Goal: Navigation & Orientation: Find specific page/section

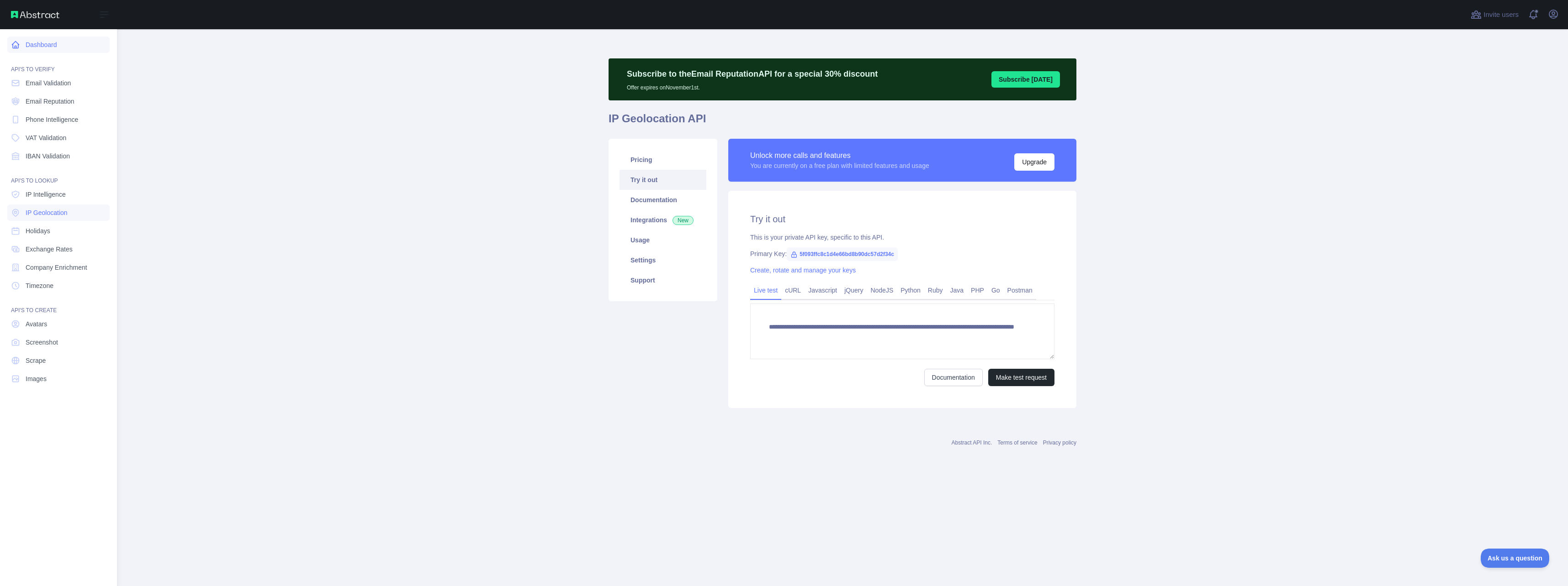
click at [38, 48] on link "Dashboard" at bounding box center [59, 44] width 102 height 16
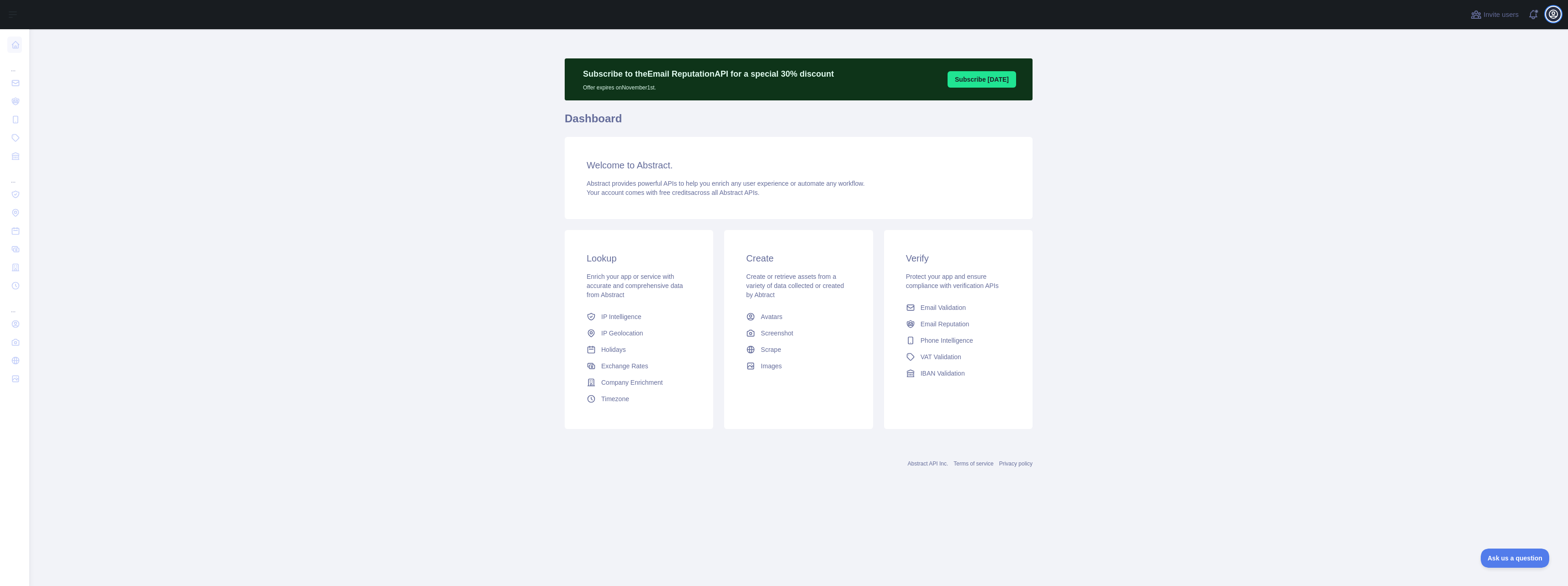
click at [1553, 17] on icon "button" at bounding box center [1553, 14] width 11 height 11
click at [1506, 66] on link "Account settings" at bounding box center [1509, 65] width 102 height 16
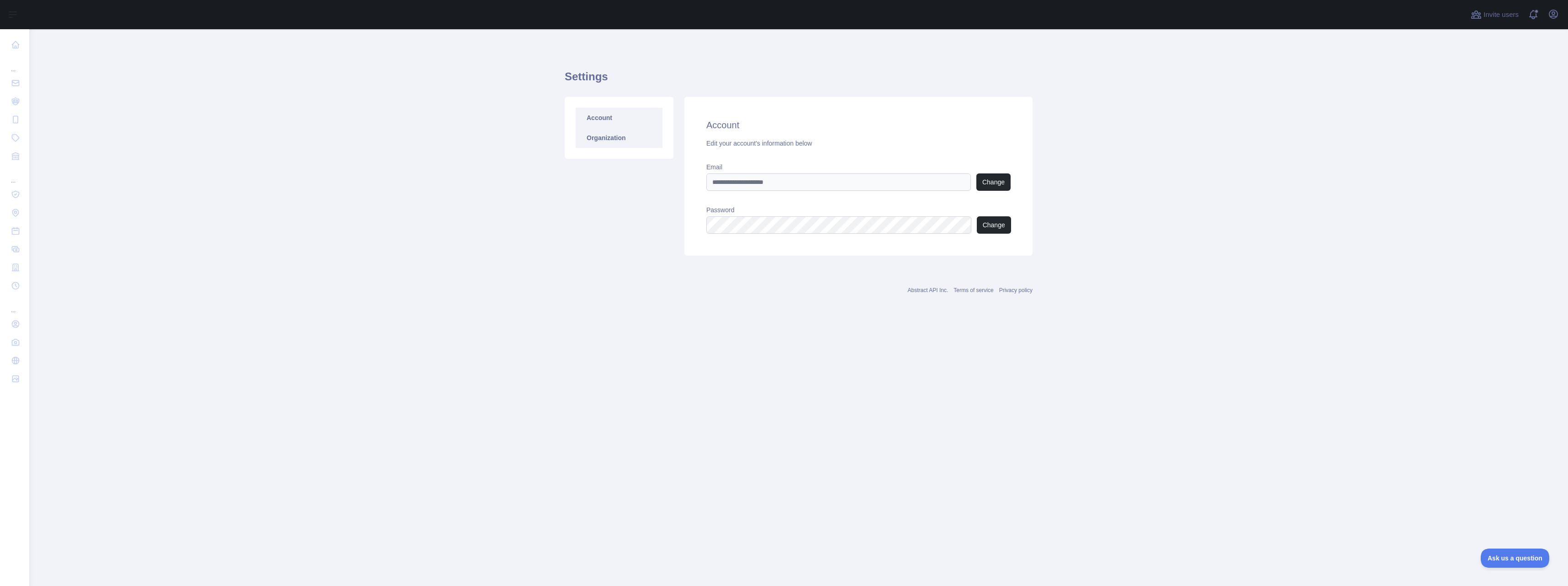
click at [602, 138] on link "Organization" at bounding box center [619, 138] width 87 height 20
click at [1554, 14] on icon "button" at bounding box center [1554, 14] width 9 height 9
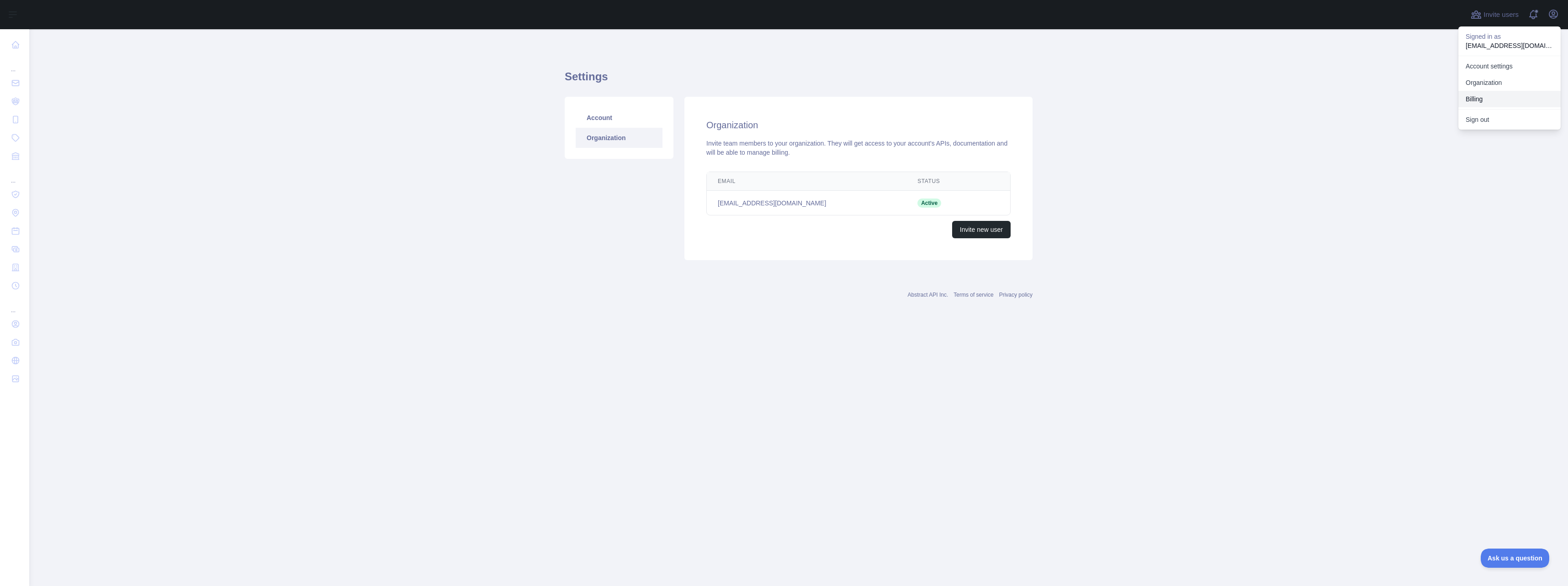
click at [1488, 100] on button "Billing" at bounding box center [1509, 99] width 102 height 16
click at [1557, 14] on icon "button" at bounding box center [1554, 14] width 9 height 9
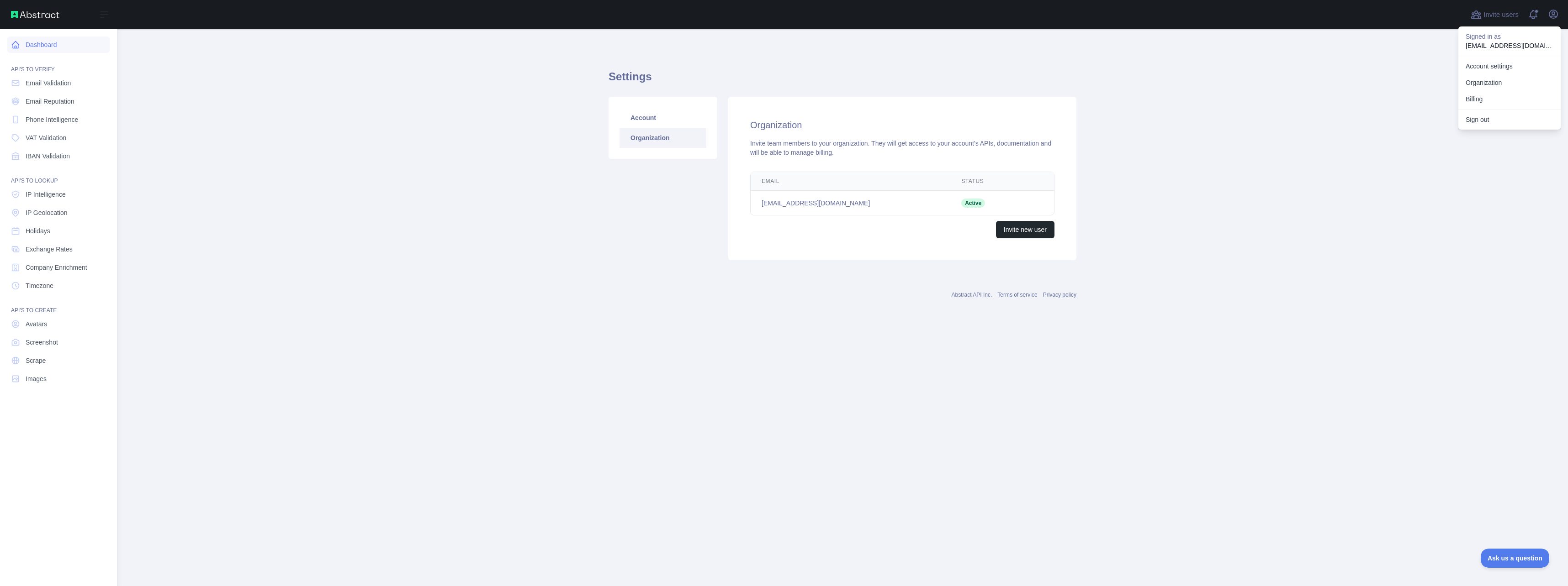
click at [43, 47] on link "Dashboard" at bounding box center [59, 44] width 102 height 16
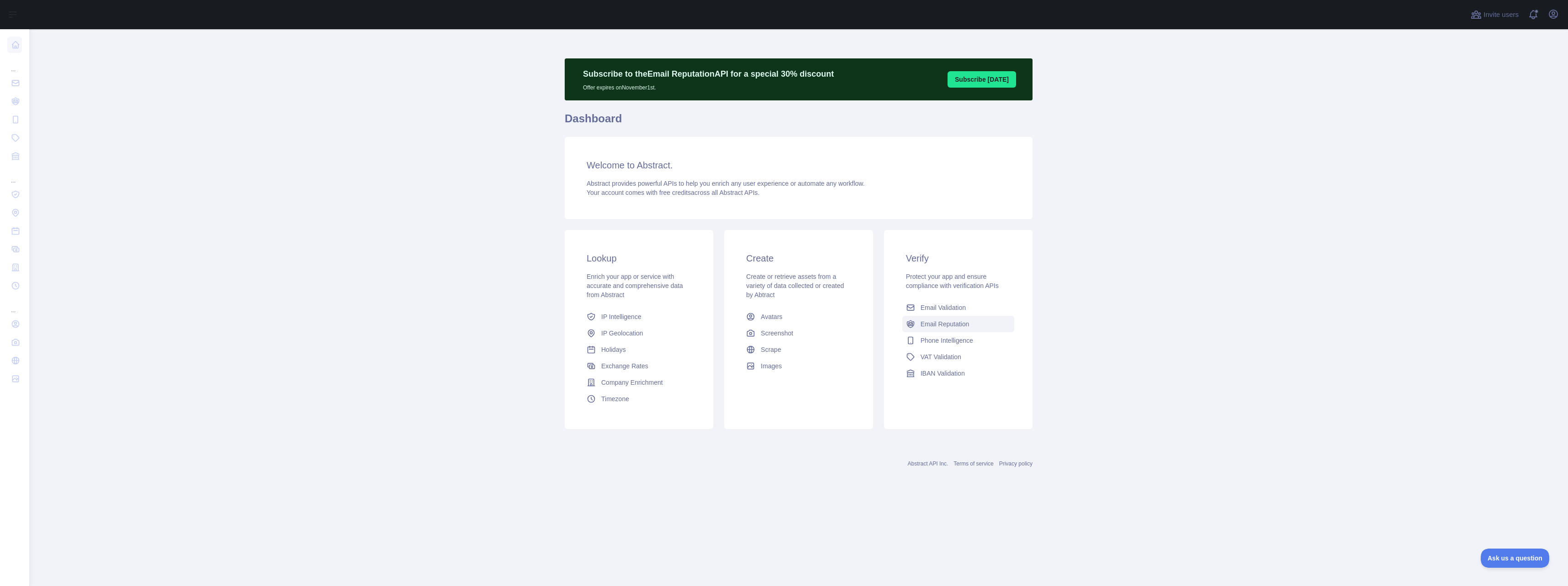
click at [955, 325] on span "Email Reputation" at bounding box center [944, 324] width 48 height 9
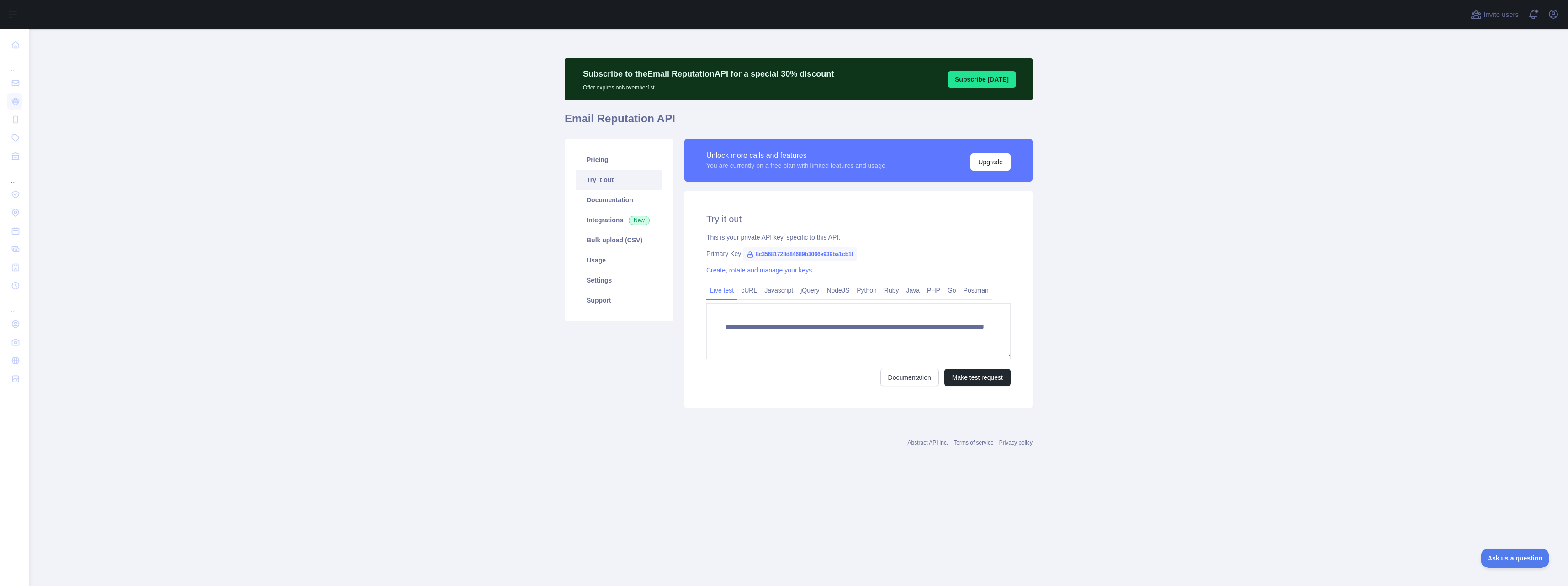
click at [761, 254] on span "8c35681728d84689b3066e939ba1cb1f" at bounding box center [800, 254] width 114 height 14
copy span "8c35681728d84689b3066e939ba1cb1f"
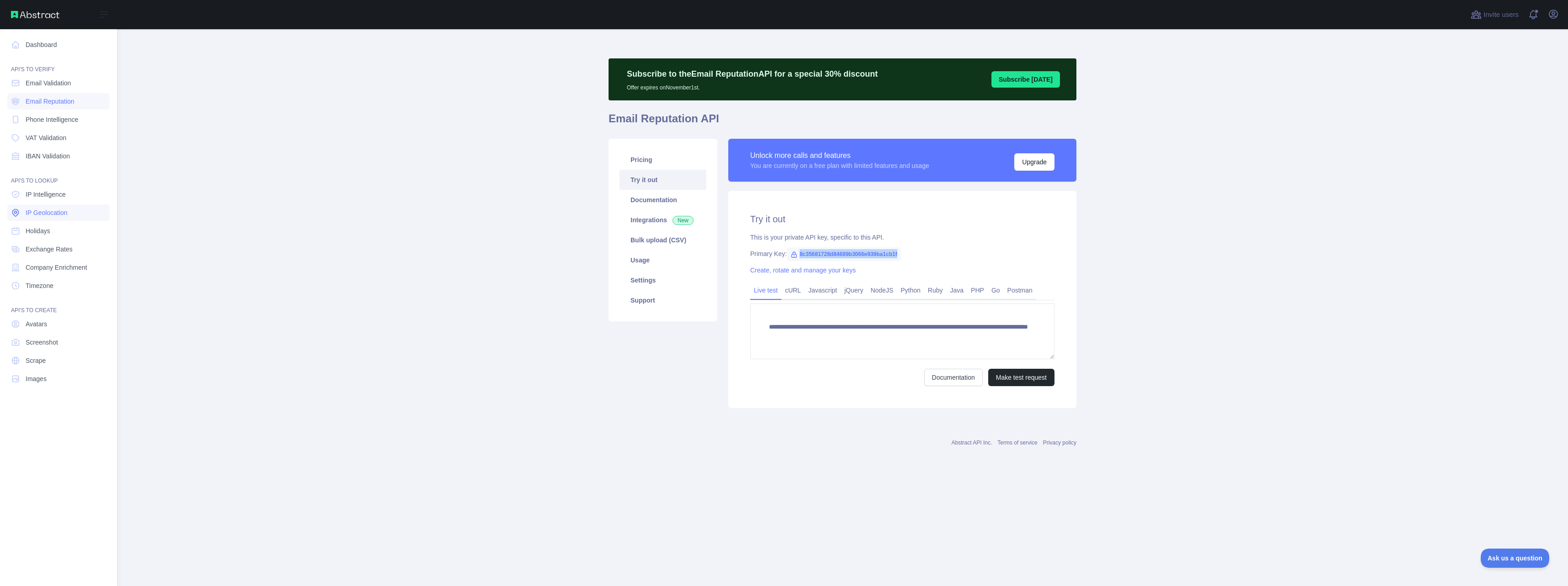
click at [54, 214] on span "IP Geolocation" at bounding box center [46, 213] width 42 height 9
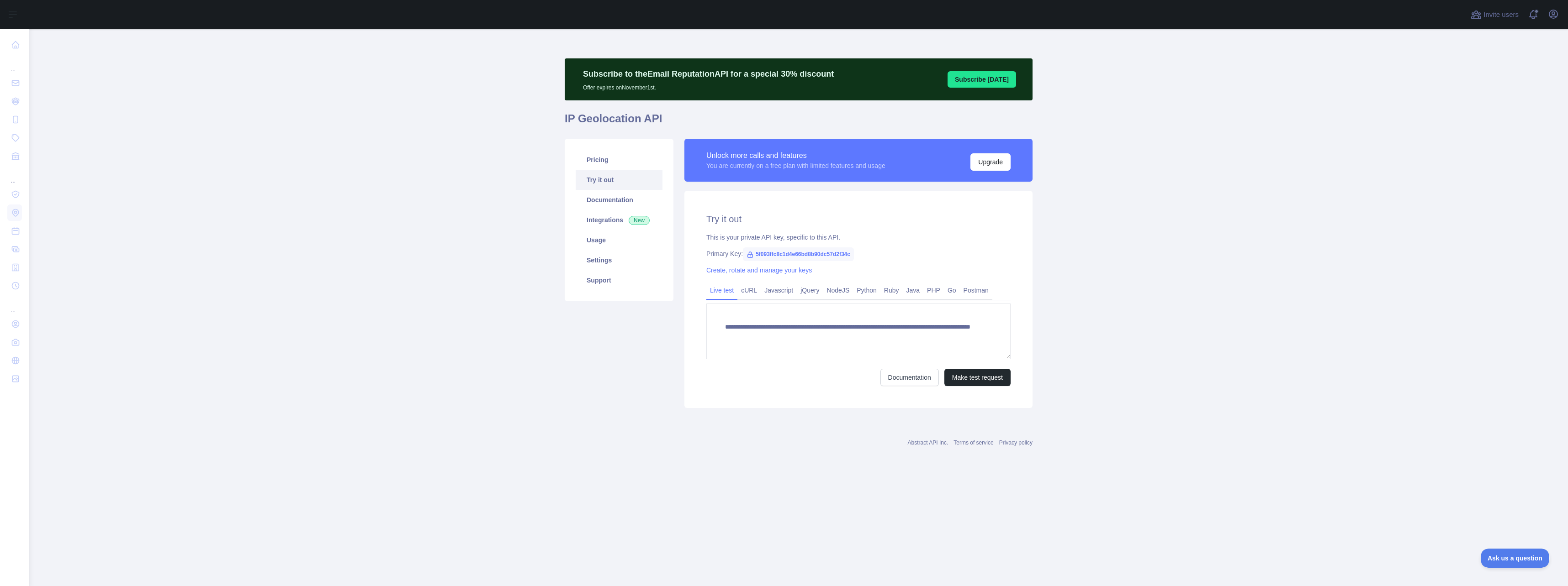
click at [801, 254] on span "5f093ffc8c1d4e66bd8b90dc57d2f34c" at bounding box center [798, 254] width 111 height 14
click at [788, 251] on span "5f093ffc8c1d4e66bd8b90dc57d2f34c" at bounding box center [798, 254] width 111 height 14
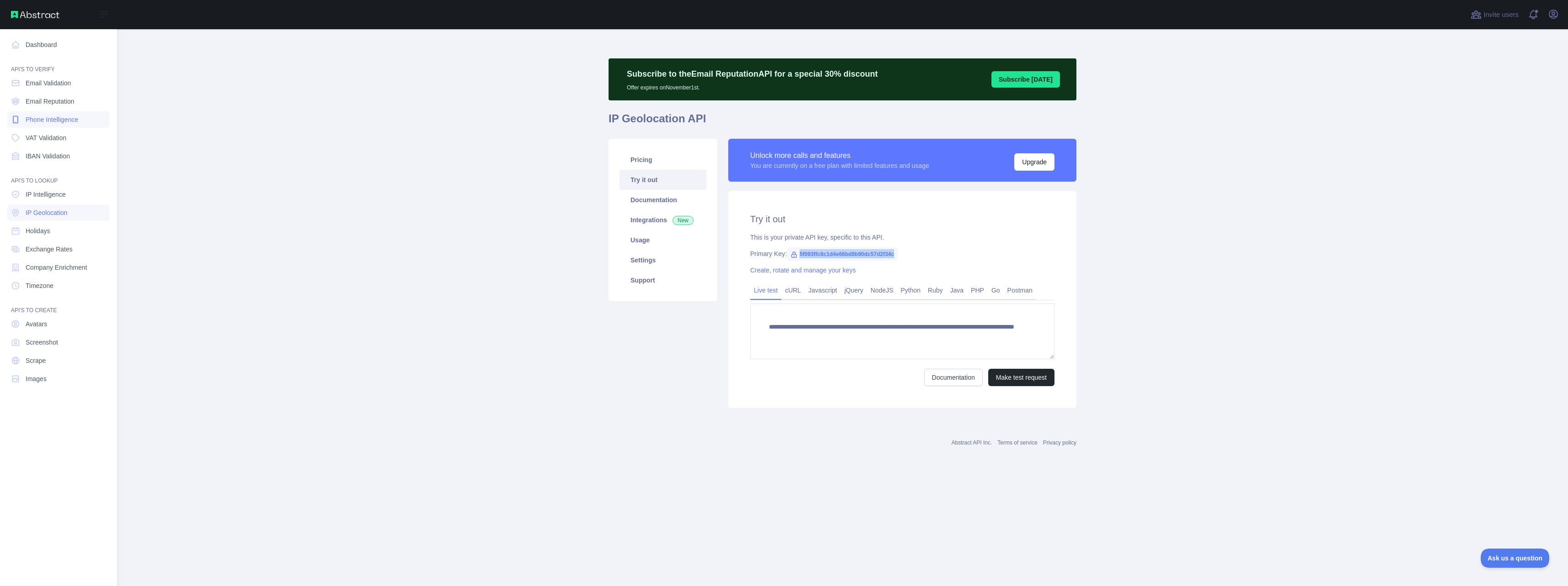
click at [45, 119] on span "Phone Intelligence" at bounding box center [52, 119] width 53 height 9
click at [48, 44] on link "Dashboard" at bounding box center [59, 44] width 102 height 16
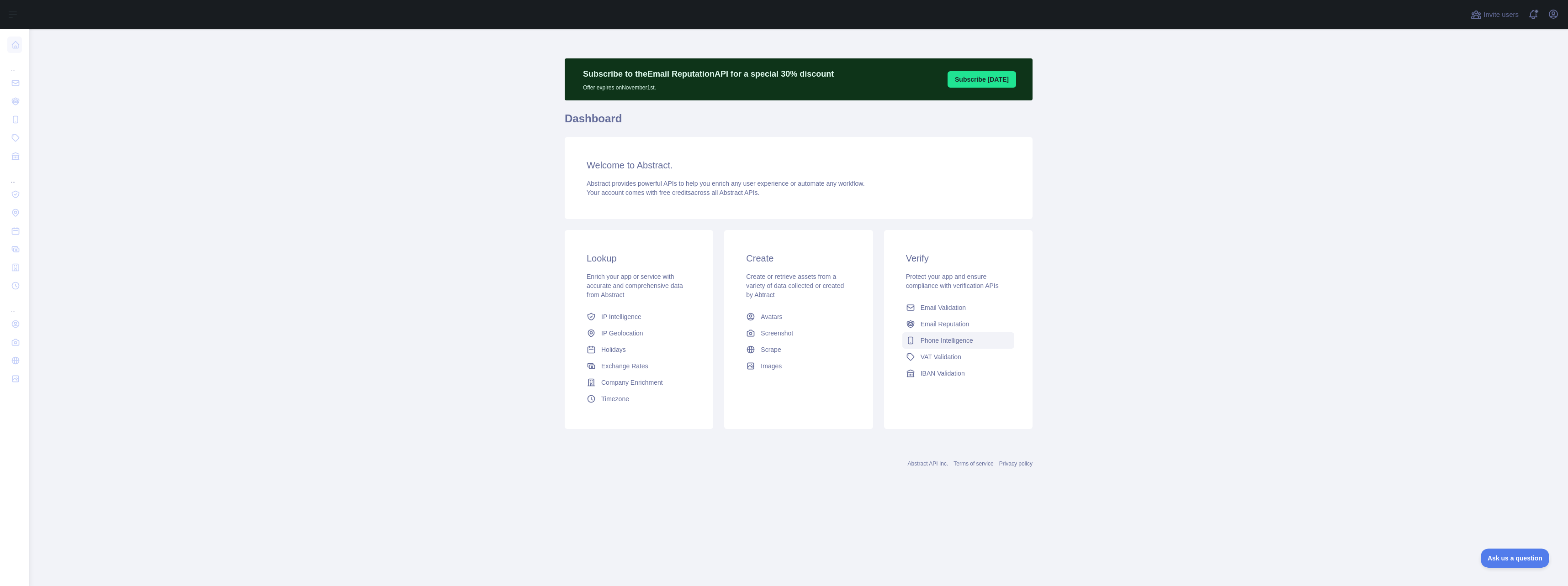
click at [949, 342] on span "Phone Intelligence" at bounding box center [947, 340] width 53 height 9
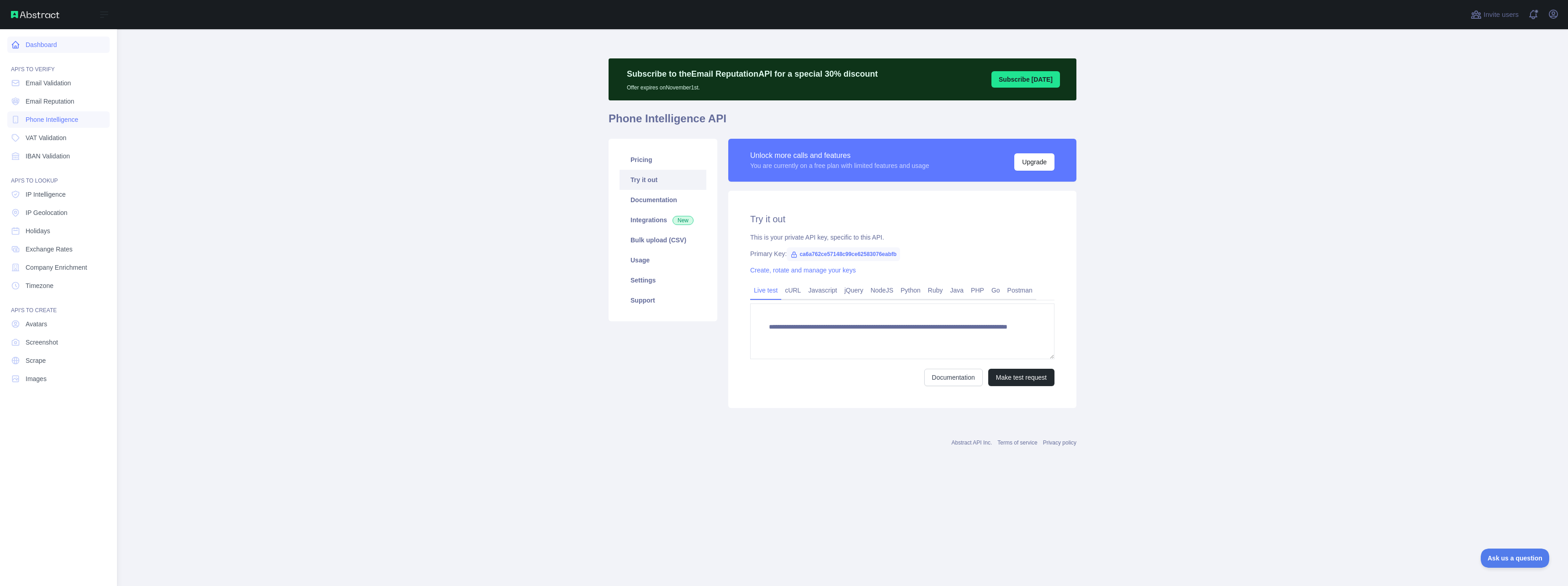
click at [34, 46] on link "Dashboard" at bounding box center [59, 44] width 102 height 16
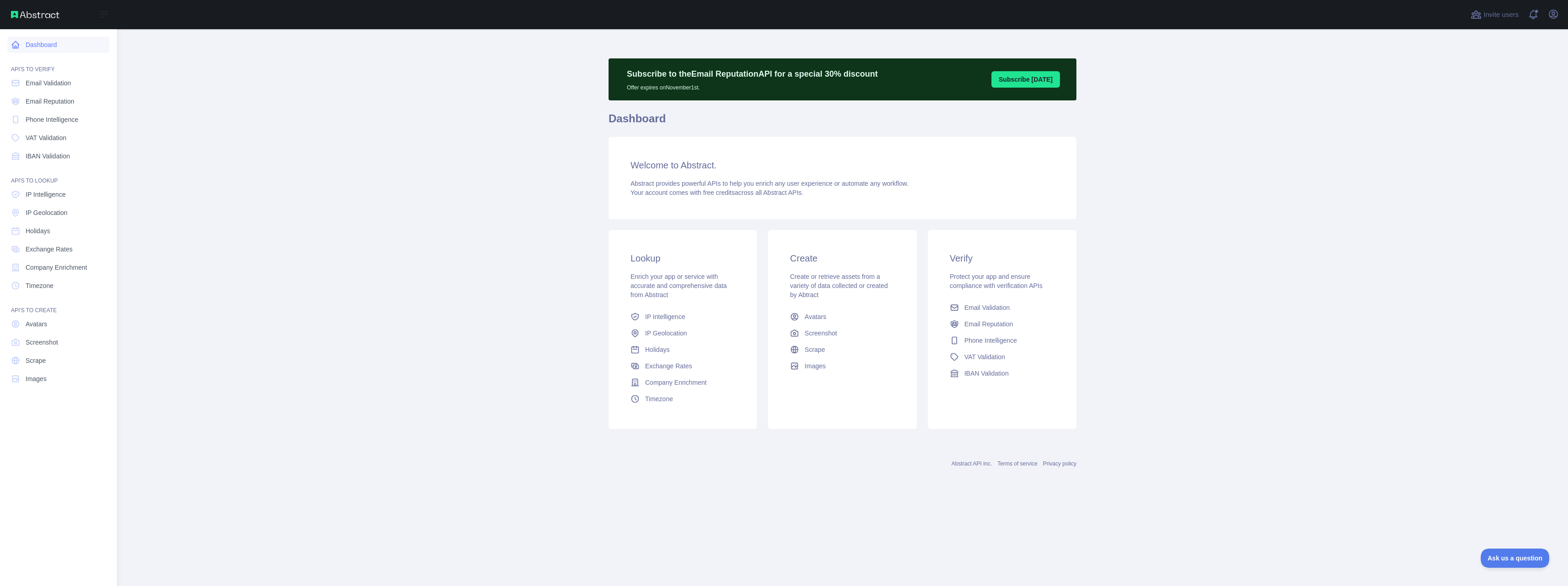
click at [37, 46] on link "Dashboard" at bounding box center [59, 44] width 102 height 16
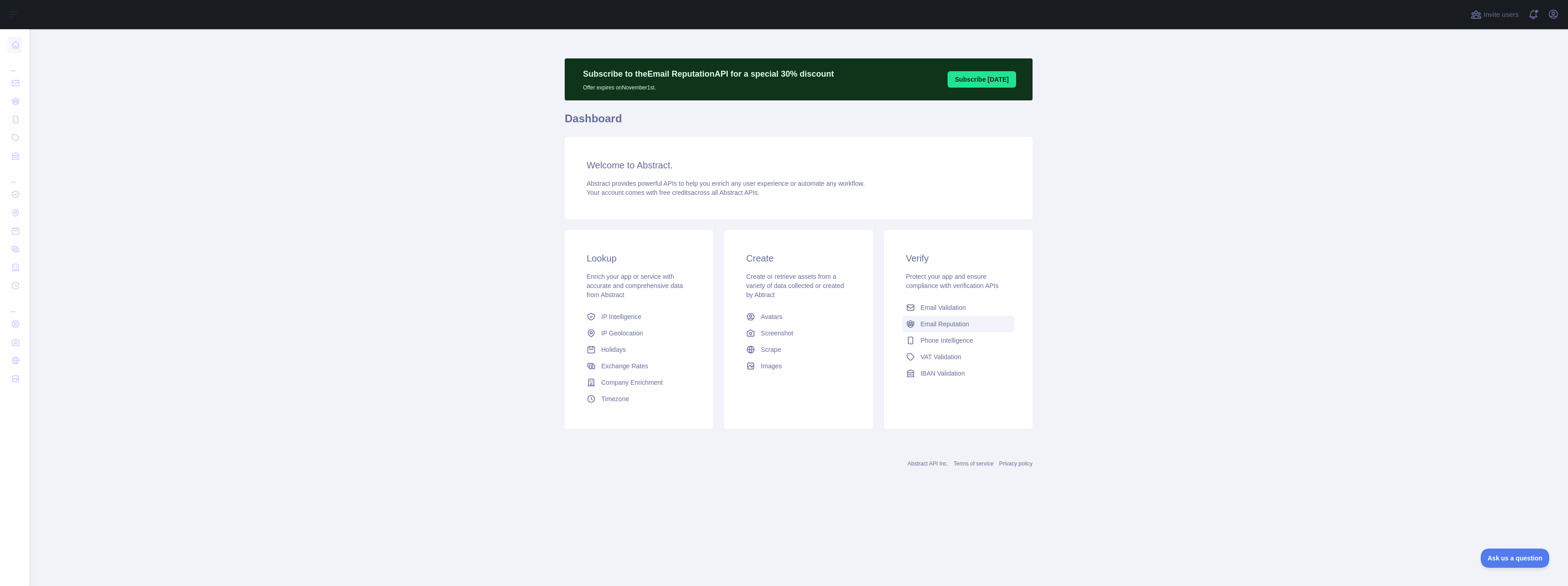
click at [931, 321] on span "Email Reputation" at bounding box center [944, 324] width 48 height 9
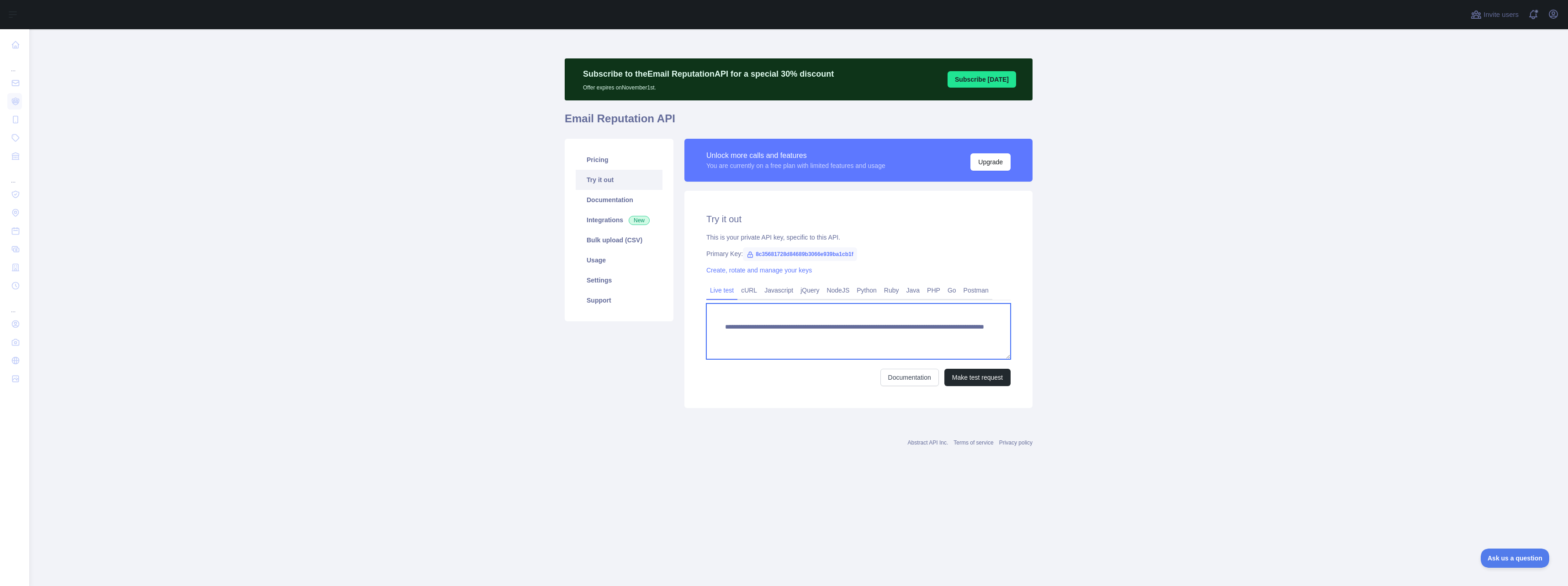
click at [762, 335] on textarea "**********" at bounding box center [858, 332] width 305 height 56
drag, startPoint x: 836, startPoint y: 333, endPoint x: 781, endPoint y: 253, distance: 97.1
click at [781, 253] on span "8c35681728d84689b3066e939ba1cb1f" at bounding box center [800, 254] width 114 height 14
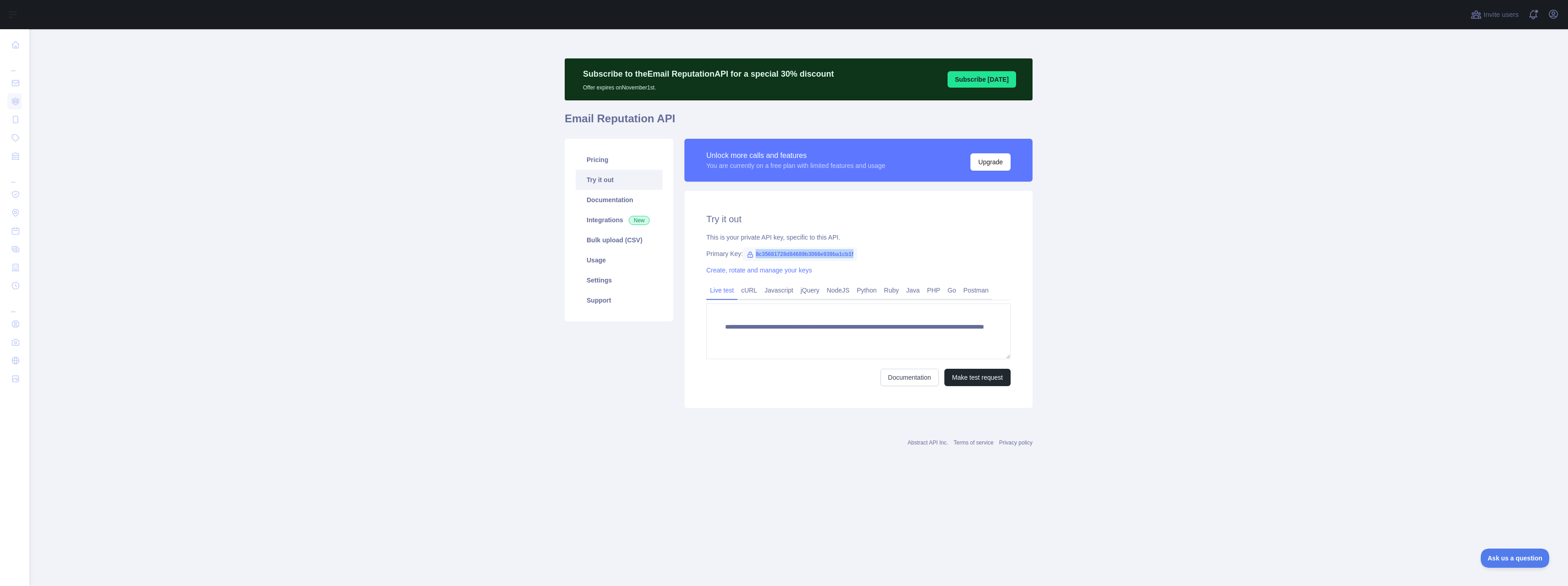
copy span "8c35681728d84689b3066e939ba1cb1f"
